Goal: Find specific page/section: Find specific page/section

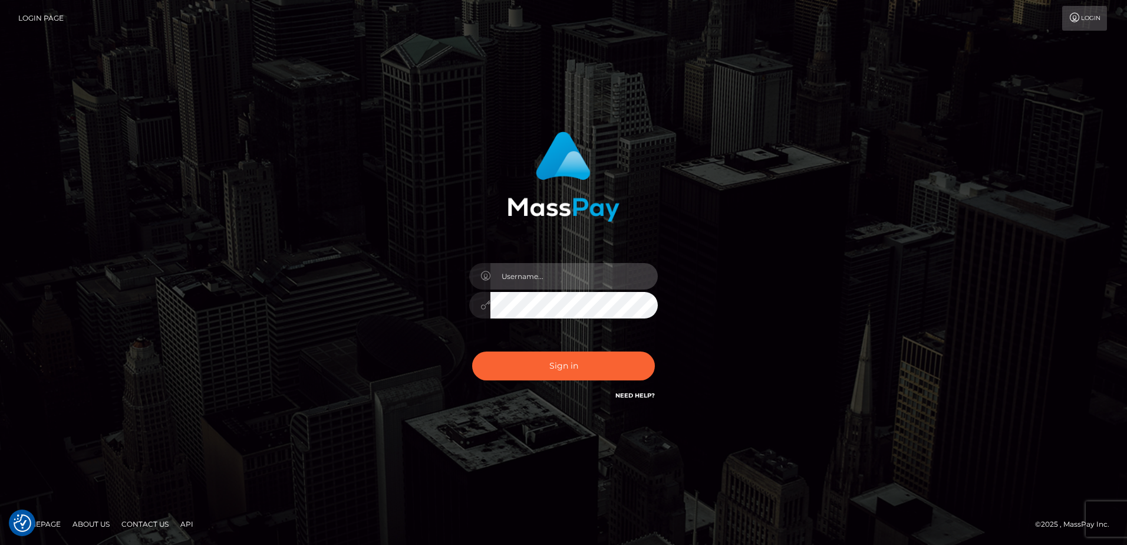
type input "Dan"
click at [341, 309] on div "Dan Sign in" at bounding box center [563, 273] width 672 height 300
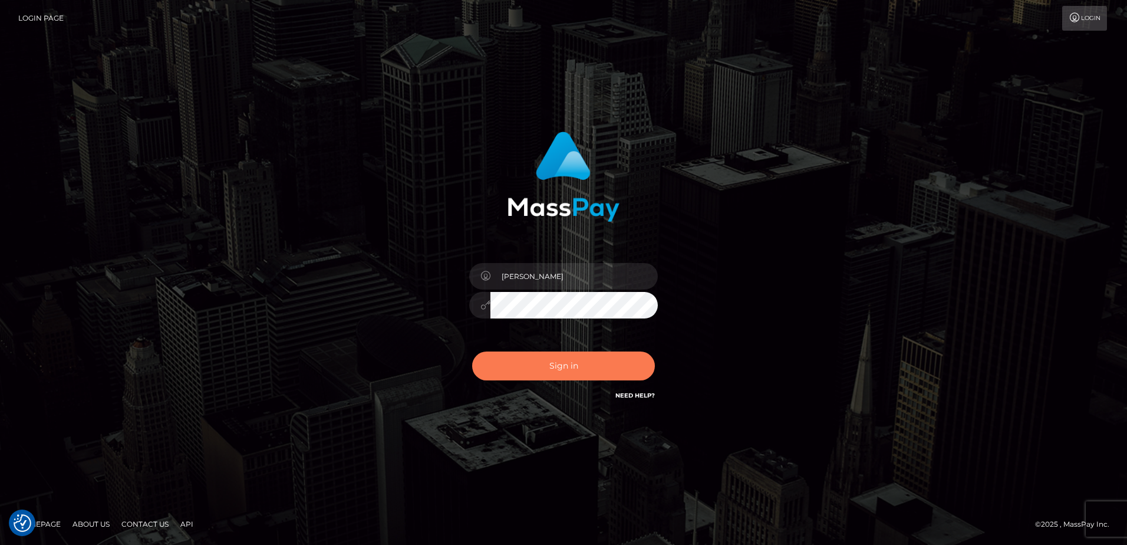
click at [538, 360] on button "Sign in" at bounding box center [563, 365] width 183 height 29
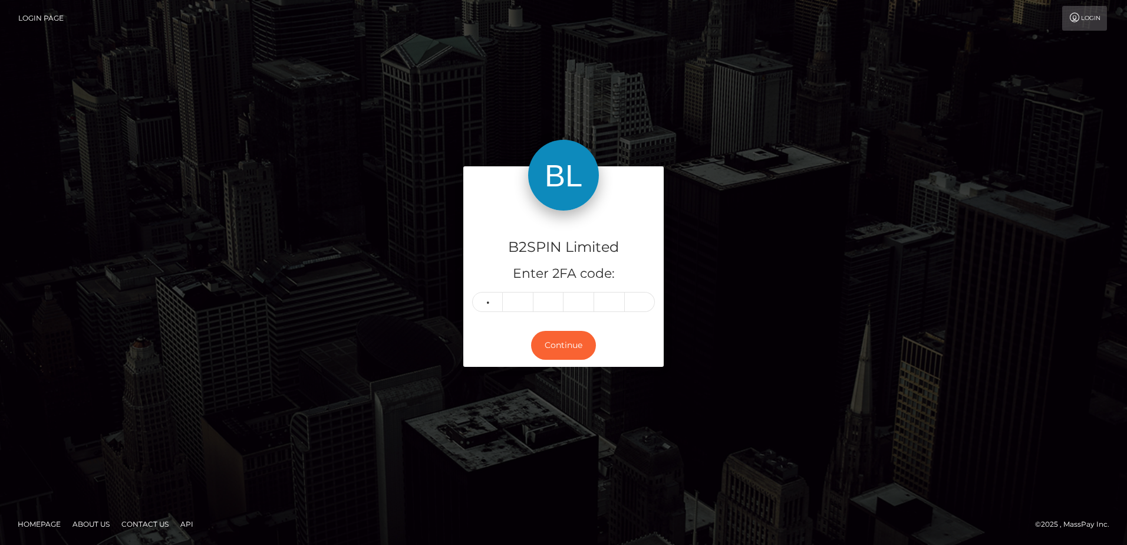
type input "6"
type input "4"
type input "8"
type input "5"
type input "4"
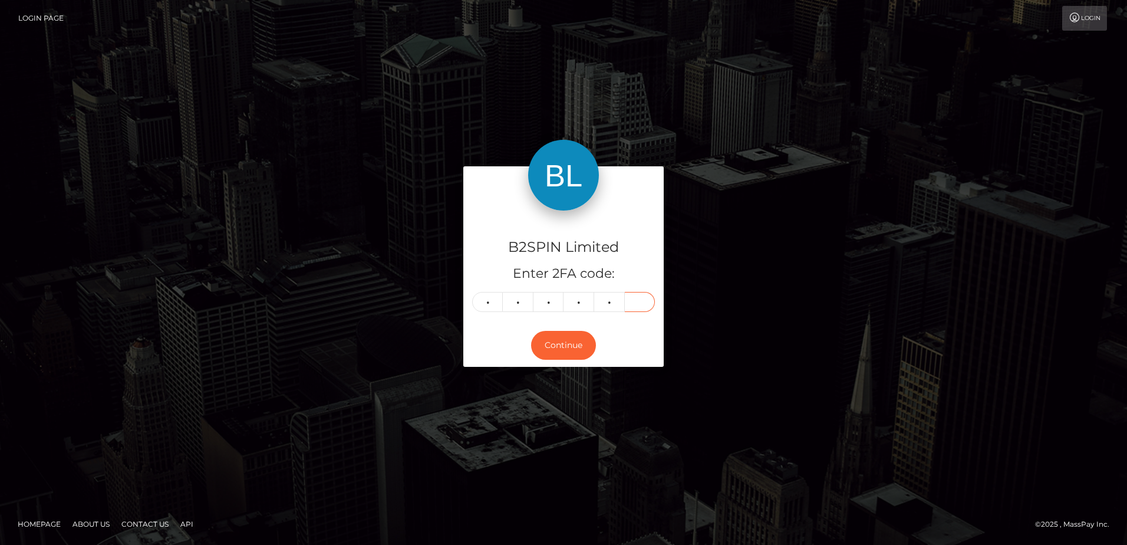
type input "0"
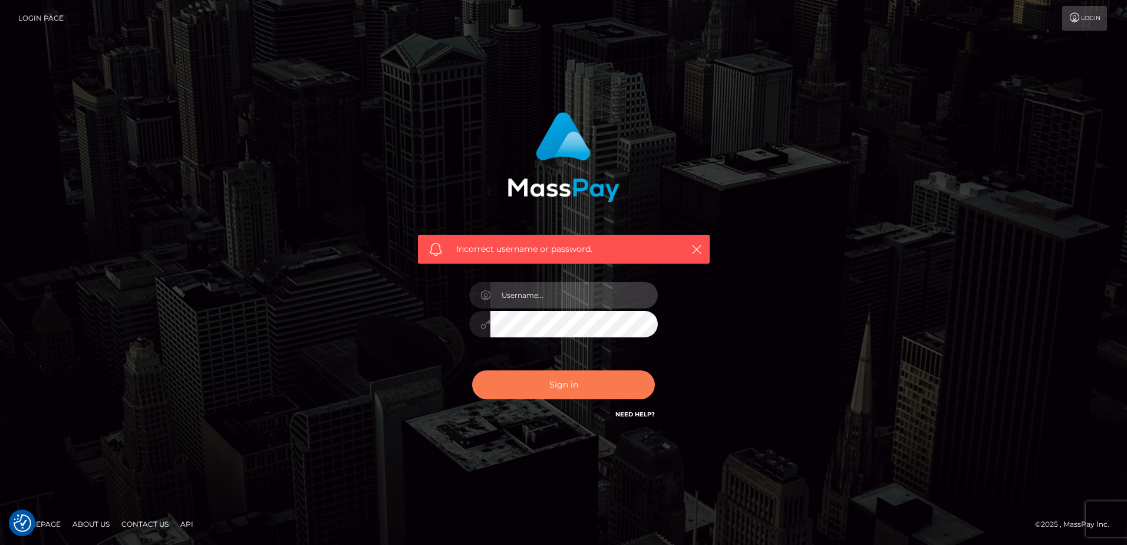
type input "Dan"
click at [536, 379] on button "Sign in" at bounding box center [563, 384] width 183 height 29
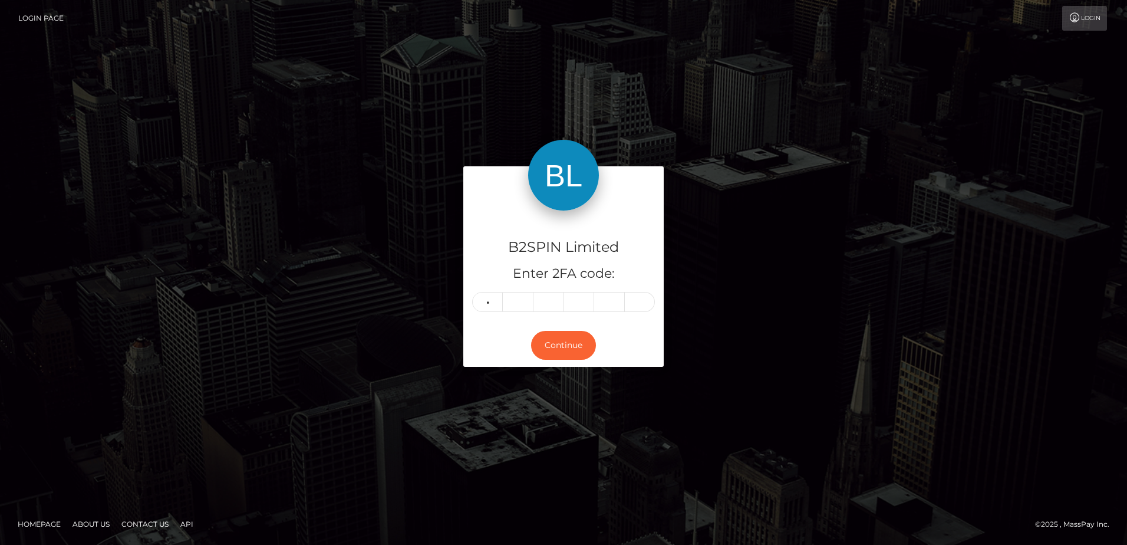
type input "1"
type input "3"
type input "7"
type input "8"
type input "7"
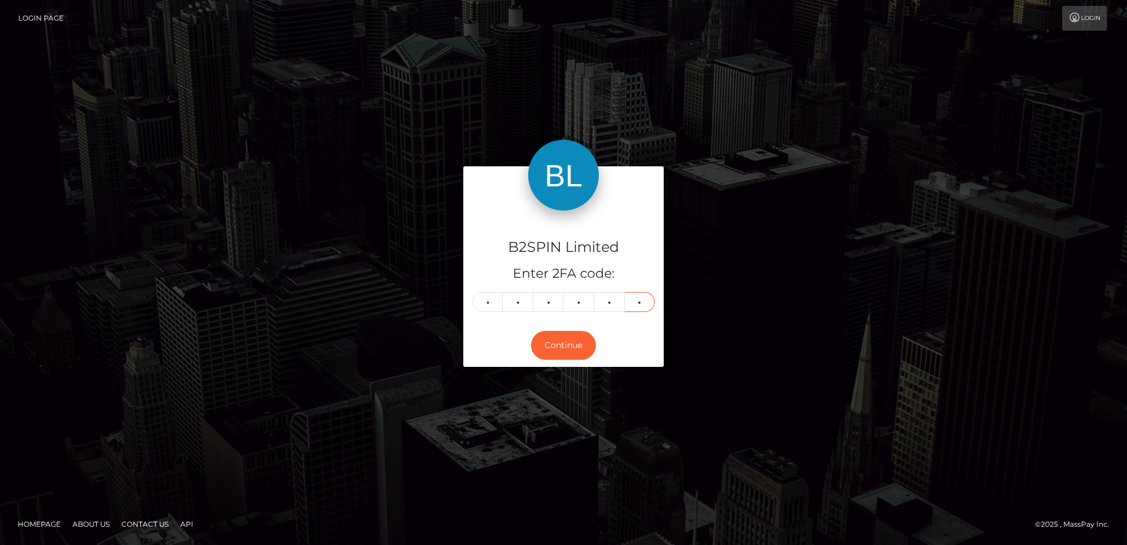
type input "2"
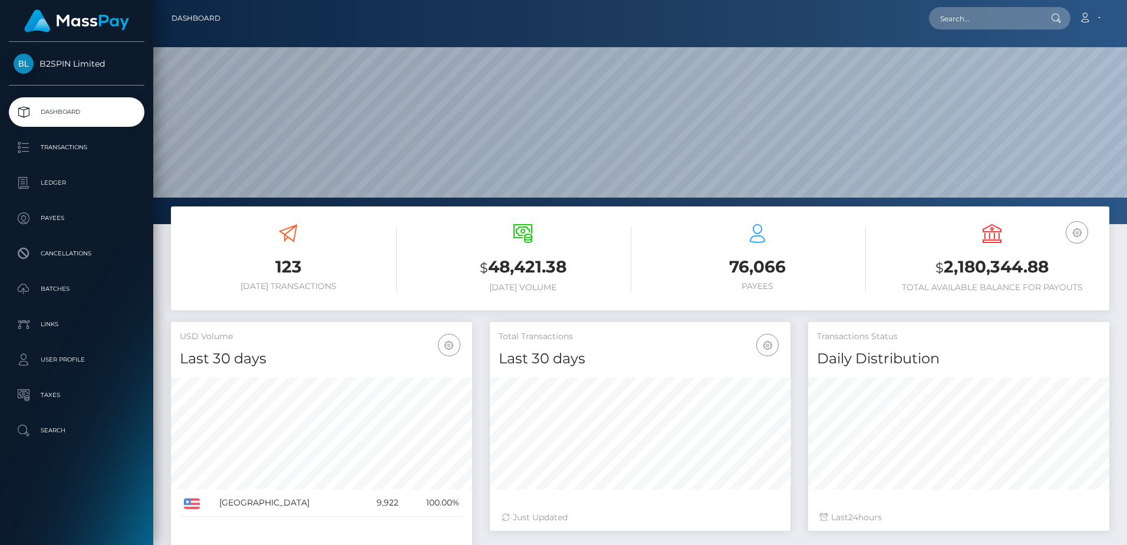
scroll to position [209, 301]
click at [422, 322] on div "USD Volume Last 30 days Last 30 days Last 60 days Last 90 days" at bounding box center [321, 345] width 301 height 47
click at [972, 24] on input "text" at bounding box center [984, 18] width 111 height 22
paste input "388543"
click at [974, 18] on input "388543" at bounding box center [984, 18] width 111 height 22
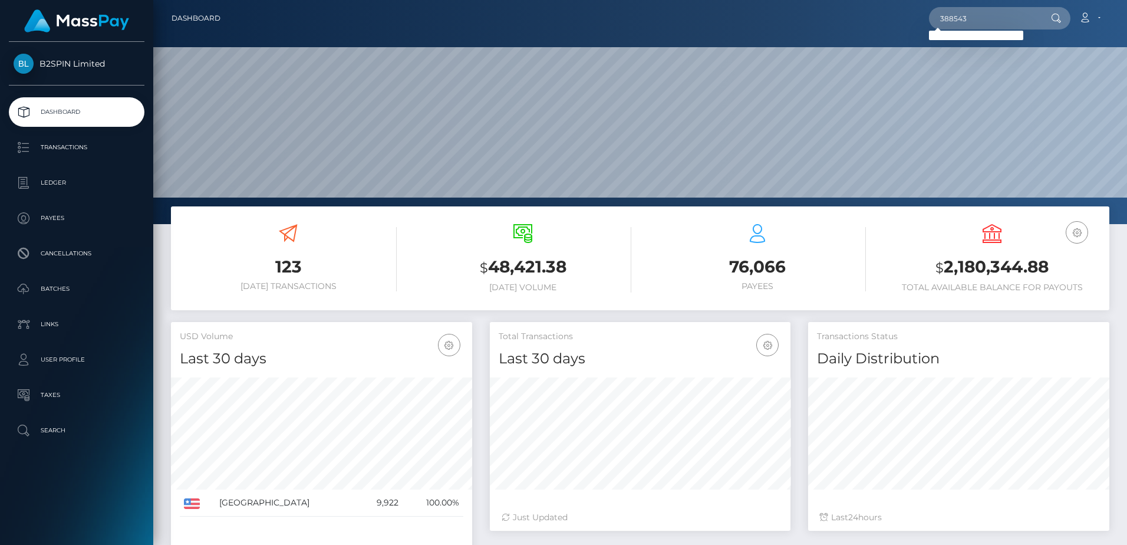
click at [971, 31] on div "Loading... Loading..." at bounding box center [976, 35] width 94 height 9
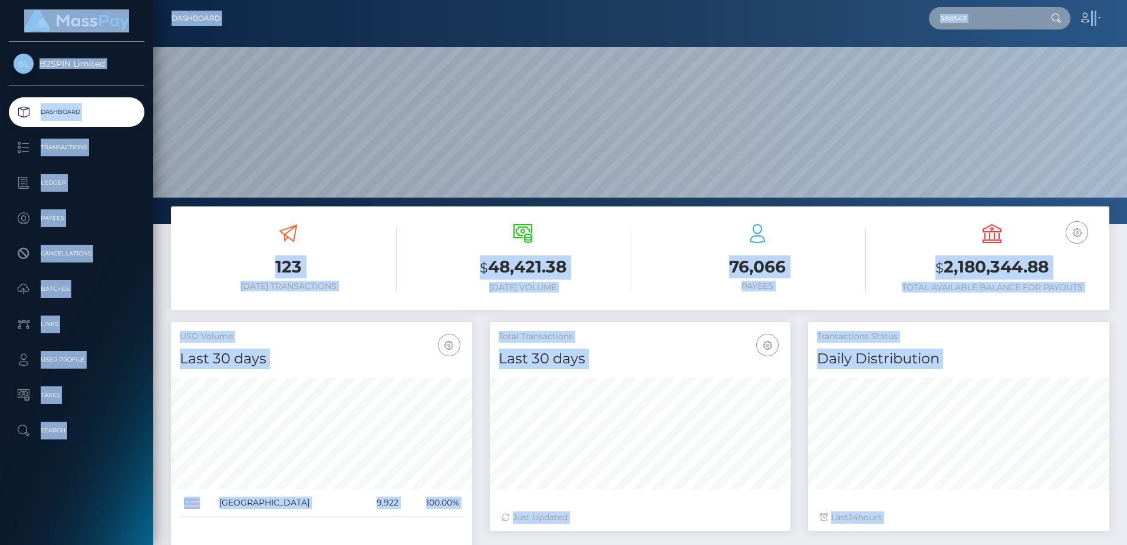
click at [982, 21] on input "388543" at bounding box center [984, 18] width 111 height 22
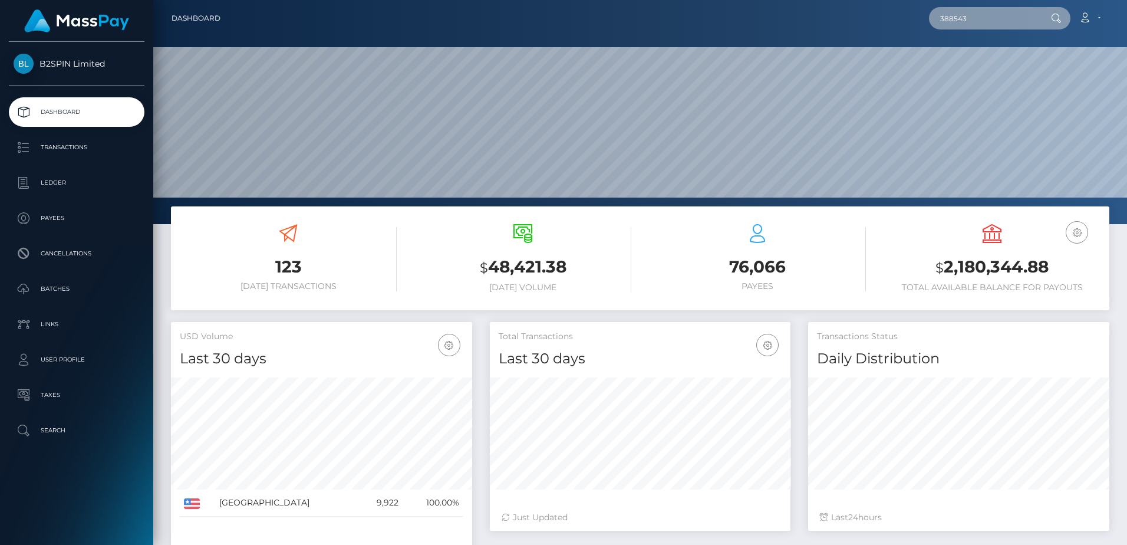
paste input "6629"
click at [978, 24] on input "386629" at bounding box center [984, 18] width 111 height 22
click at [999, 17] on input "386629" at bounding box center [984, 18] width 111 height 22
paste input "2164"
type input "321649"
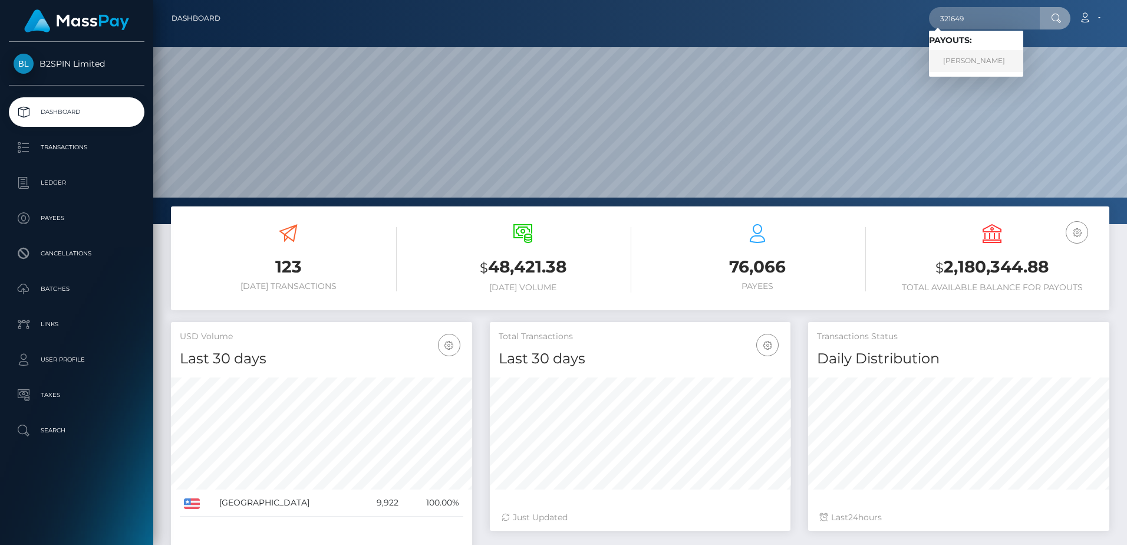
click at [987, 57] on link "TASHAY NICOLE THOMAS" at bounding box center [976, 61] width 94 height 22
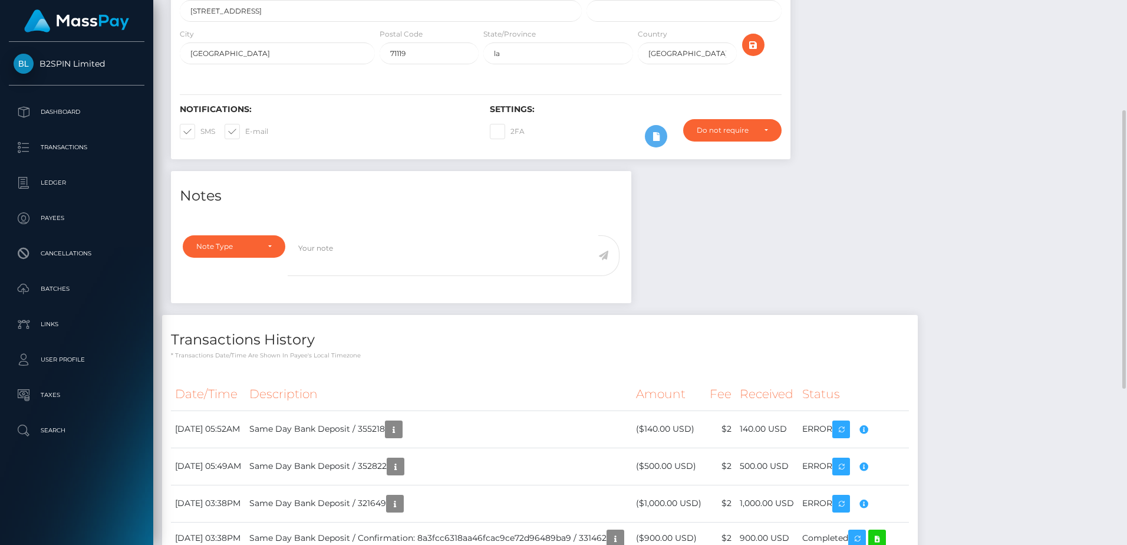
scroll to position [332, 0]
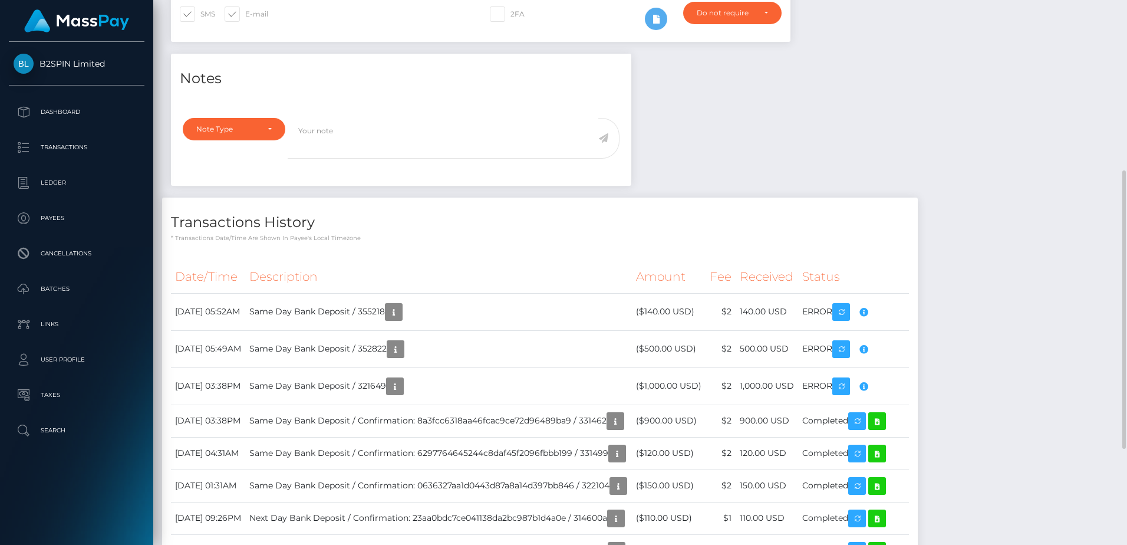
click at [814, 184] on div "Notes Note Type Compliance Clear Compliance General Note Type" at bounding box center [640, 364] width 956 height 620
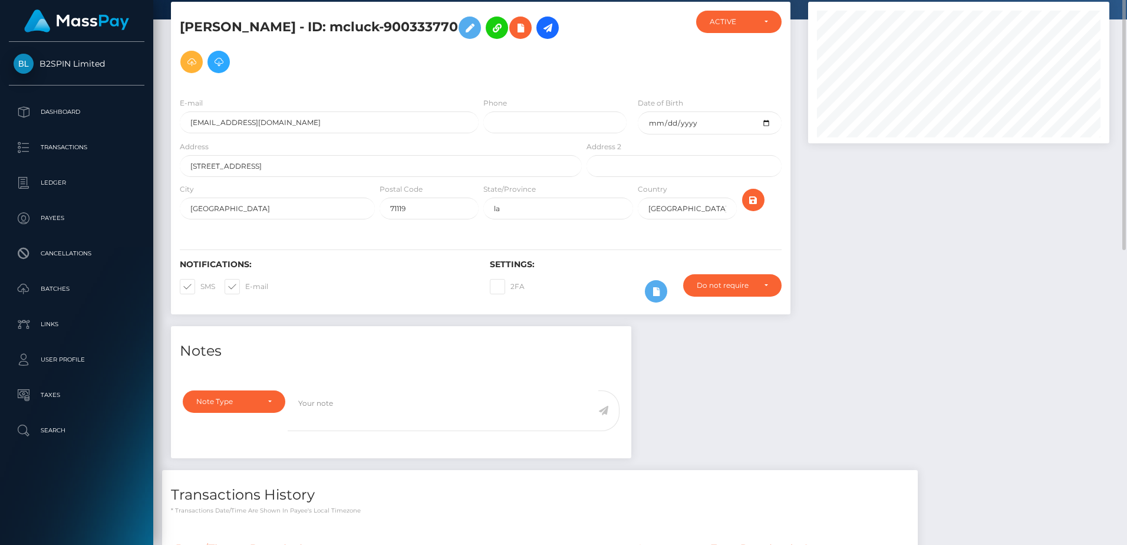
scroll to position [0, 0]
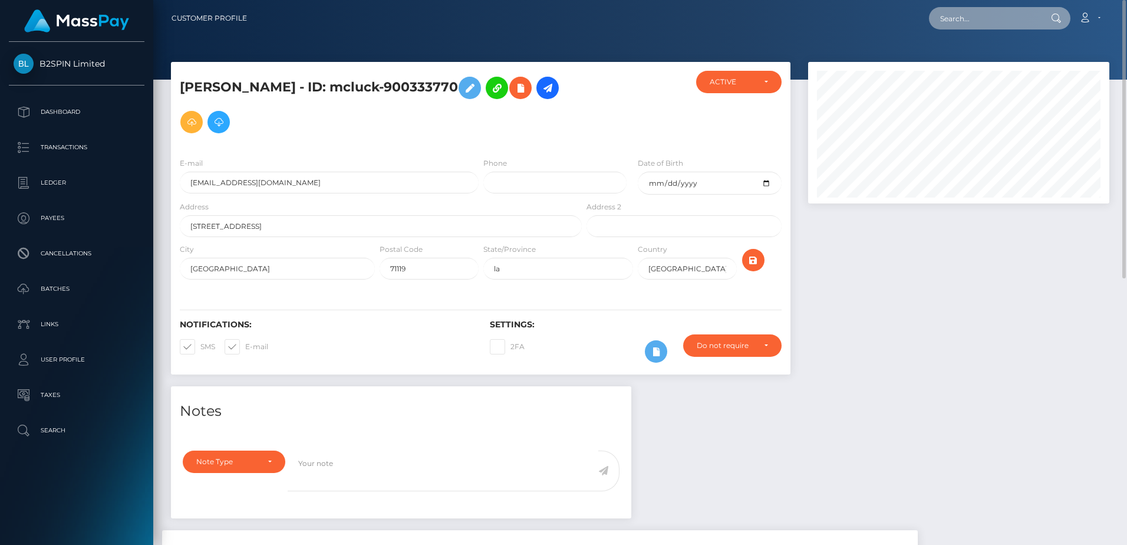
click at [973, 24] on input "text" at bounding box center [984, 18] width 111 height 22
paste input "621534"
click at [971, 16] on input "621534" at bounding box center [984, 18] width 111 height 22
paste input "1456"
click at [952, 279] on div at bounding box center [958, 224] width 319 height 324
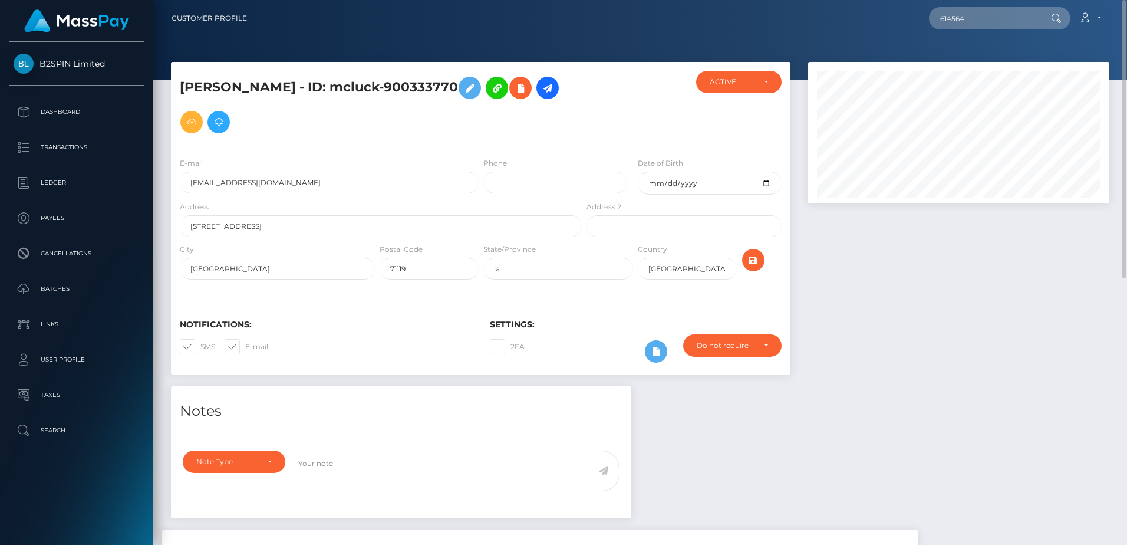
click at [974, 20] on input "614564" at bounding box center [984, 18] width 111 height 22
paste input "Quinndella Ford"
click at [989, 20] on input "Quinndella Ford" at bounding box center [984, 18] width 111 height 22
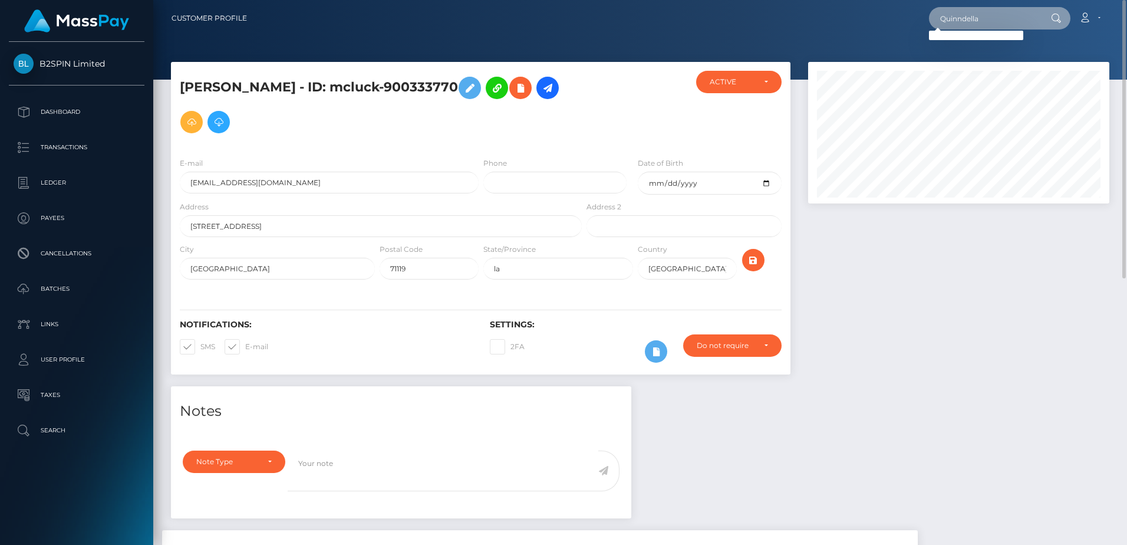
paste input "544731"
paste input "text"
type input "544731"
click at [962, 266] on div at bounding box center [958, 224] width 319 height 324
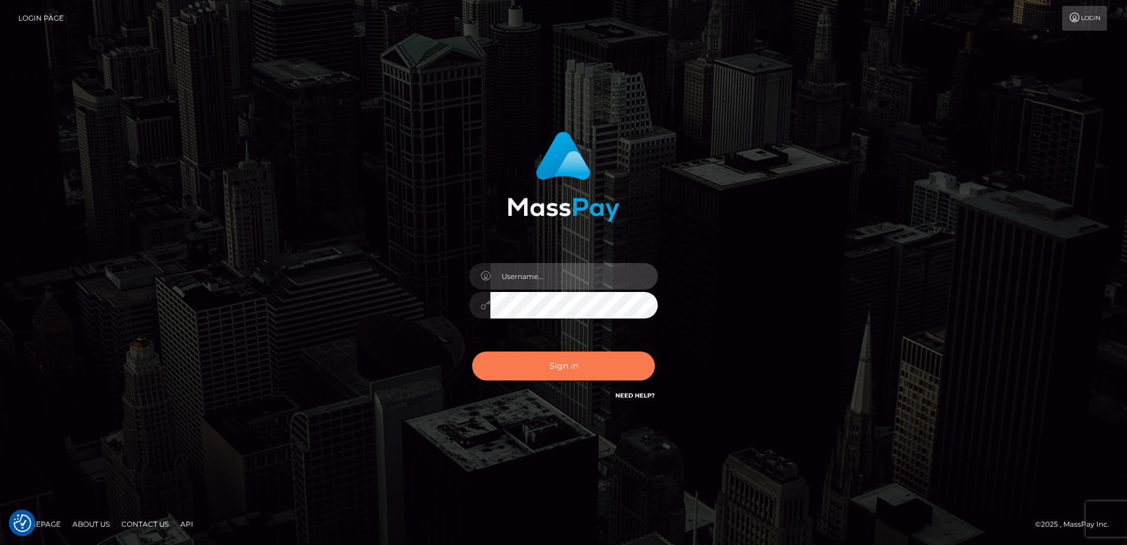
type input "[PERSON_NAME]"
click at [554, 368] on button "Sign in" at bounding box center [563, 365] width 183 height 29
type input "[PERSON_NAME]"
click at [567, 377] on button "Sign in" at bounding box center [563, 365] width 183 height 29
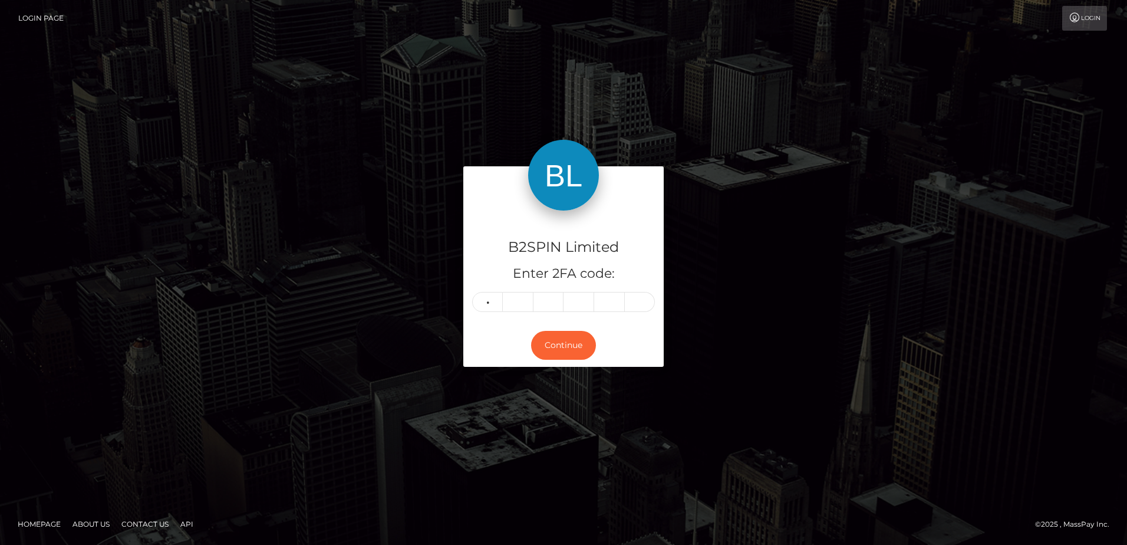
type input "0"
type input "3"
type input "8"
type input "6"
type input "8"
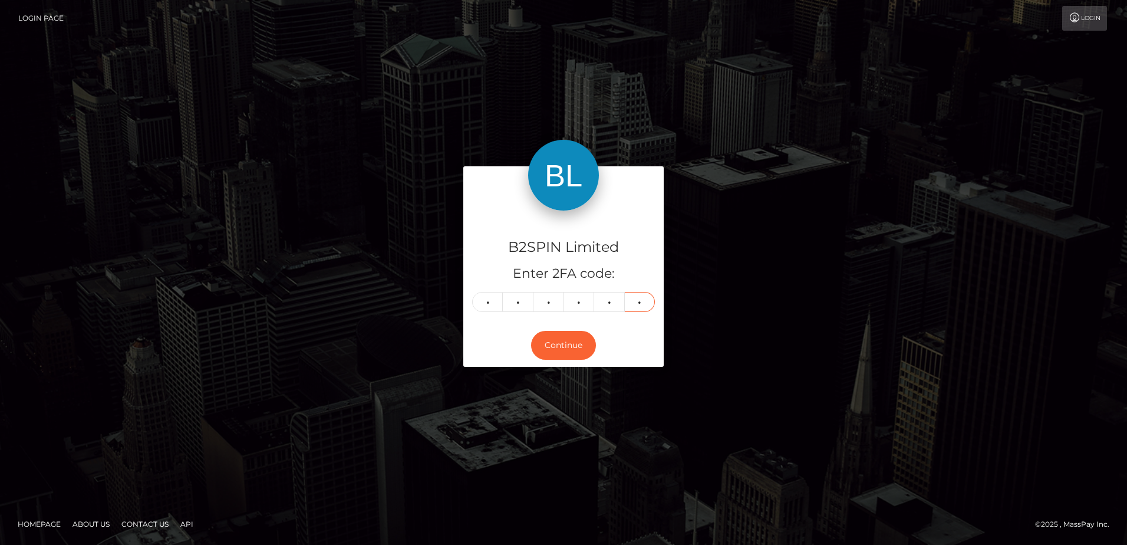
type input "6"
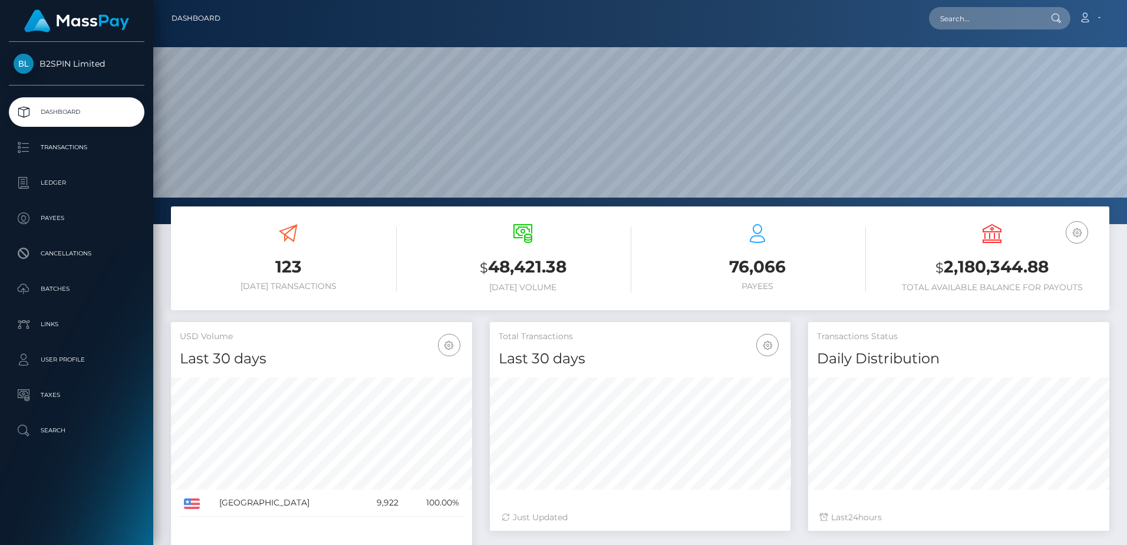
scroll to position [209, 301]
click at [425, 259] on h3 "$ 48,421.38" at bounding box center [522, 267] width 217 height 24
click at [956, 28] on input "text" at bounding box center [984, 18] width 111 height 22
paste input "544731"
click at [734, 293] on div "76,066 Payees" at bounding box center [757, 259] width 217 height 88
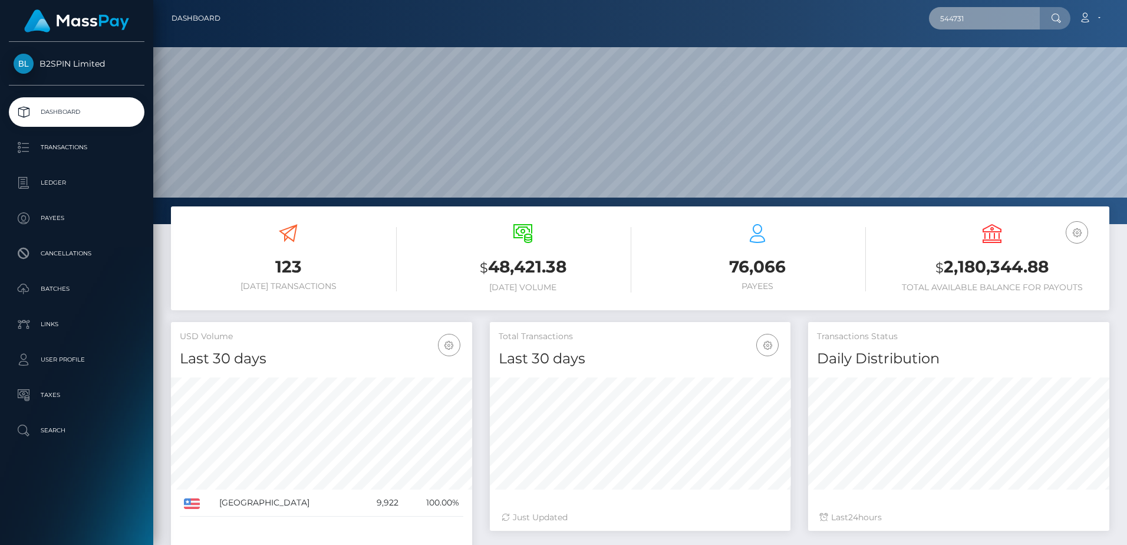
click at [971, 24] on input "544731" at bounding box center [984, 18] width 111 height 22
paste input "68200"
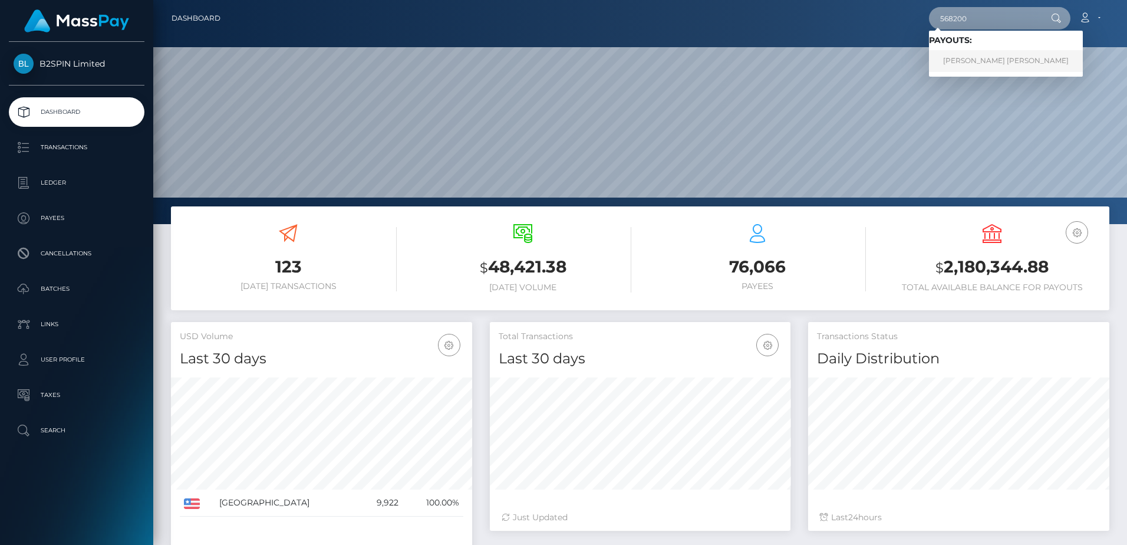
type input "568200"
click at [972, 66] on link "[PERSON_NAME] [PERSON_NAME]" at bounding box center [1006, 61] width 154 height 22
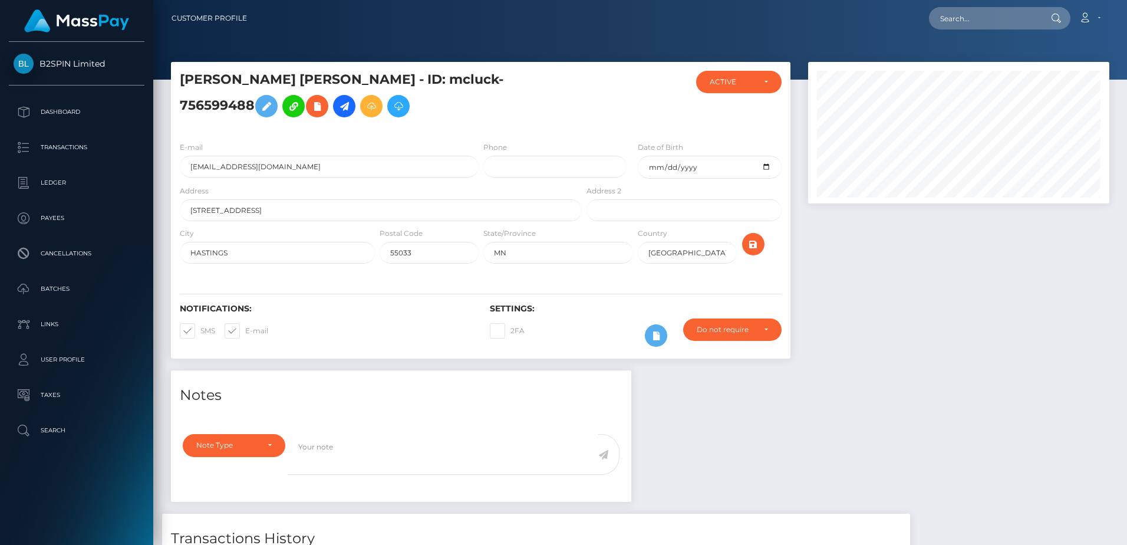
scroll to position [141, 301]
click at [921, 370] on div at bounding box center [958, 216] width 319 height 308
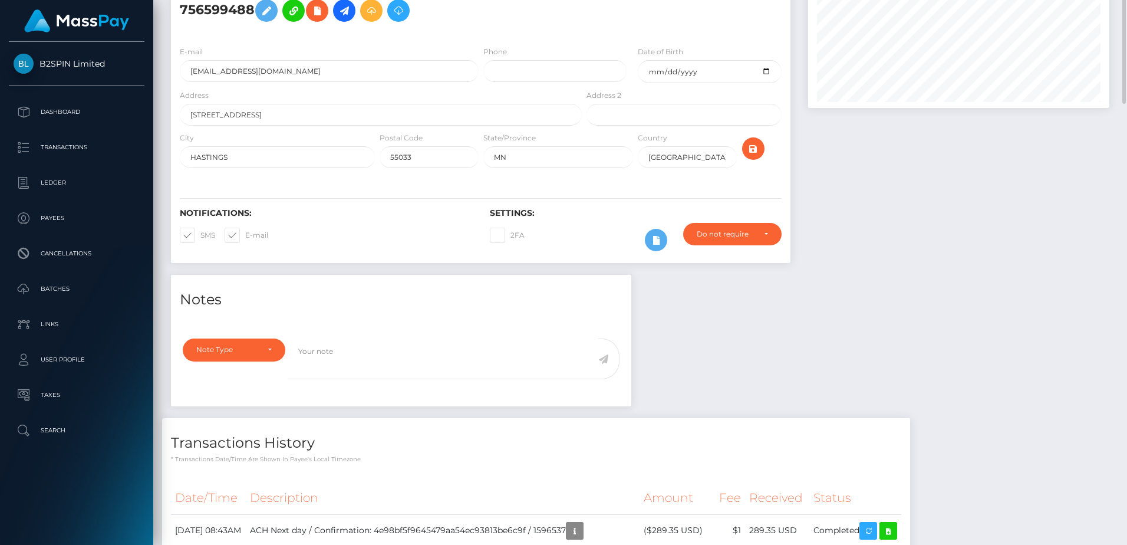
scroll to position [0, 0]
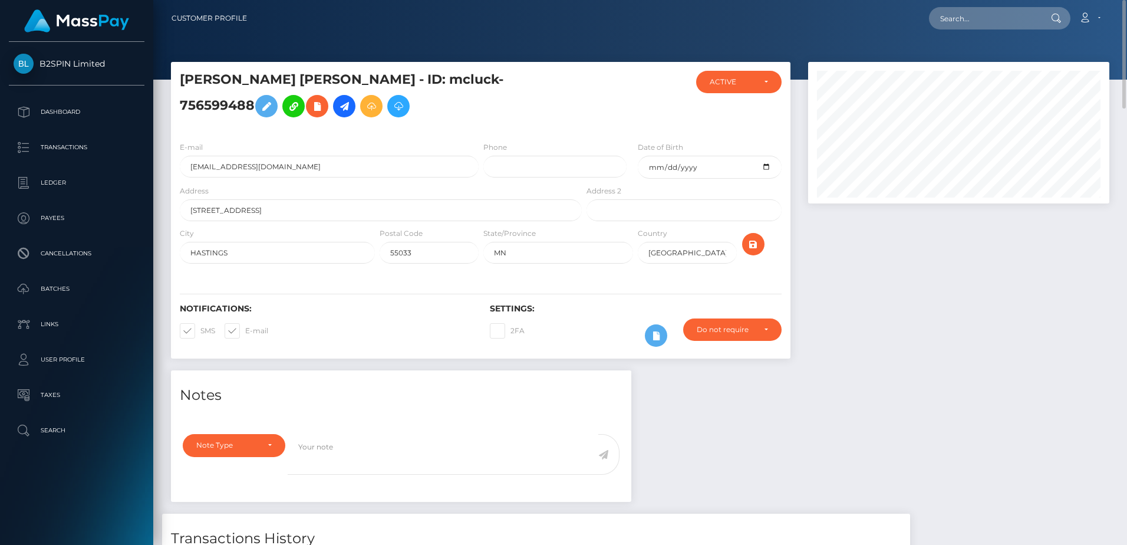
click at [968, 30] on div "Loading... Loading... Account Edit Profile Logout" at bounding box center [682, 18] width 852 height 25
click at [974, 22] on input "text" at bounding box center [984, 18] width 111 height 22
paste input "406018"
click at [975, 17] on input "406018" at bounding box center [984, 18] width 111 height 22
paste input "1470770"
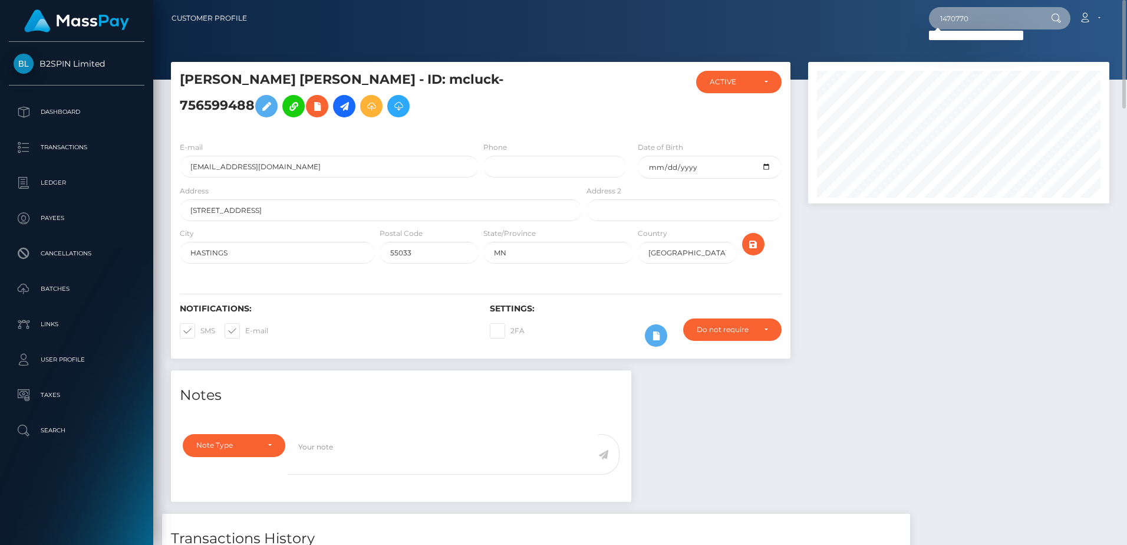
click at [985, 20] on input "1470770" at bounding box center [984, 18] width 111 height 22
paste input "692508"
type input "692508"
drag, startPoint x: 1048, startPoint y: 279, endPoint x: 984, endPoint y: 281, distance: 64.3
click at [1048, 279] on div at bounding box center [958, 216] width 319 height 308
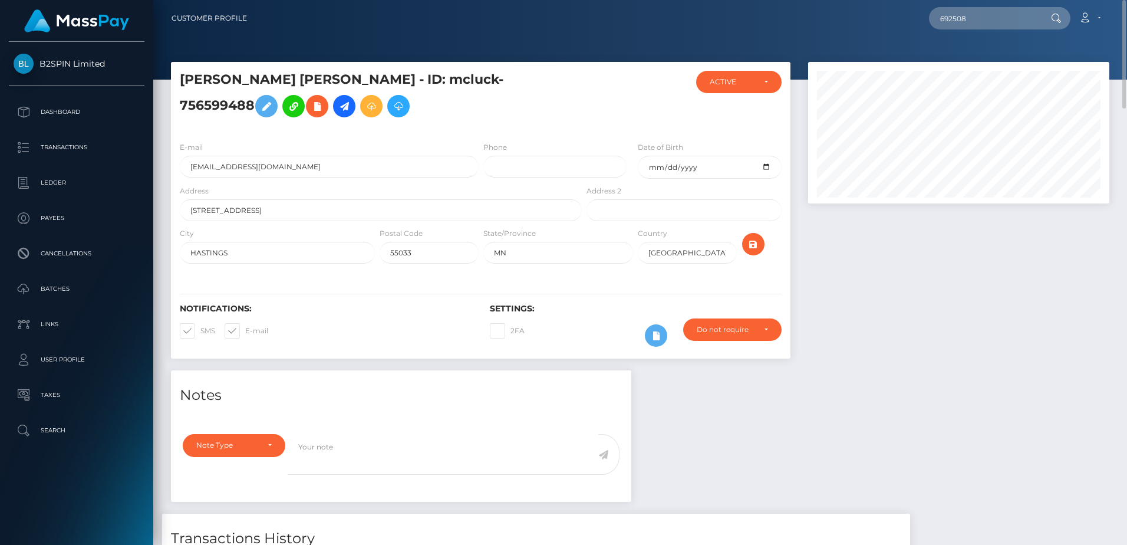
click at [348, 400] on h4 "Notes" at bounding box center [401, 395] width 443 height 21
